Goal: Task Accomplishment & Management: Complete application form

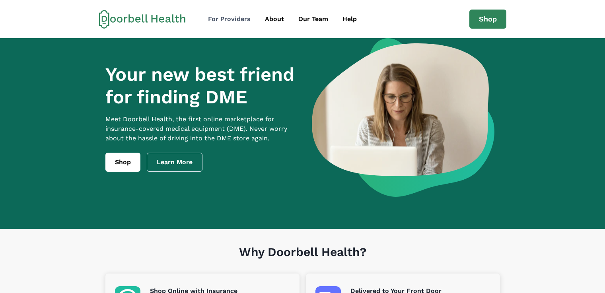
click at [227, 13] on link "For Providers" at bounding box center [229, 19] width 55 height 16
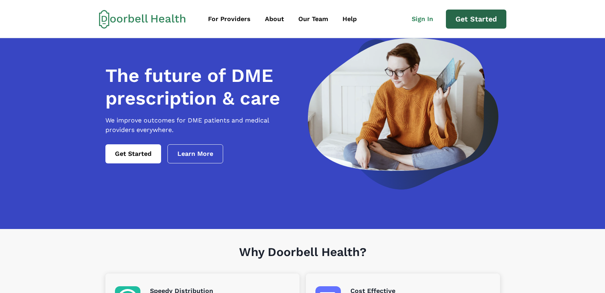
click at [485, 22] on link "Get Started" at bounding box center [476, 19] width 60 height 19
